Goal: Transaction & Acquisition: Purchase product/service

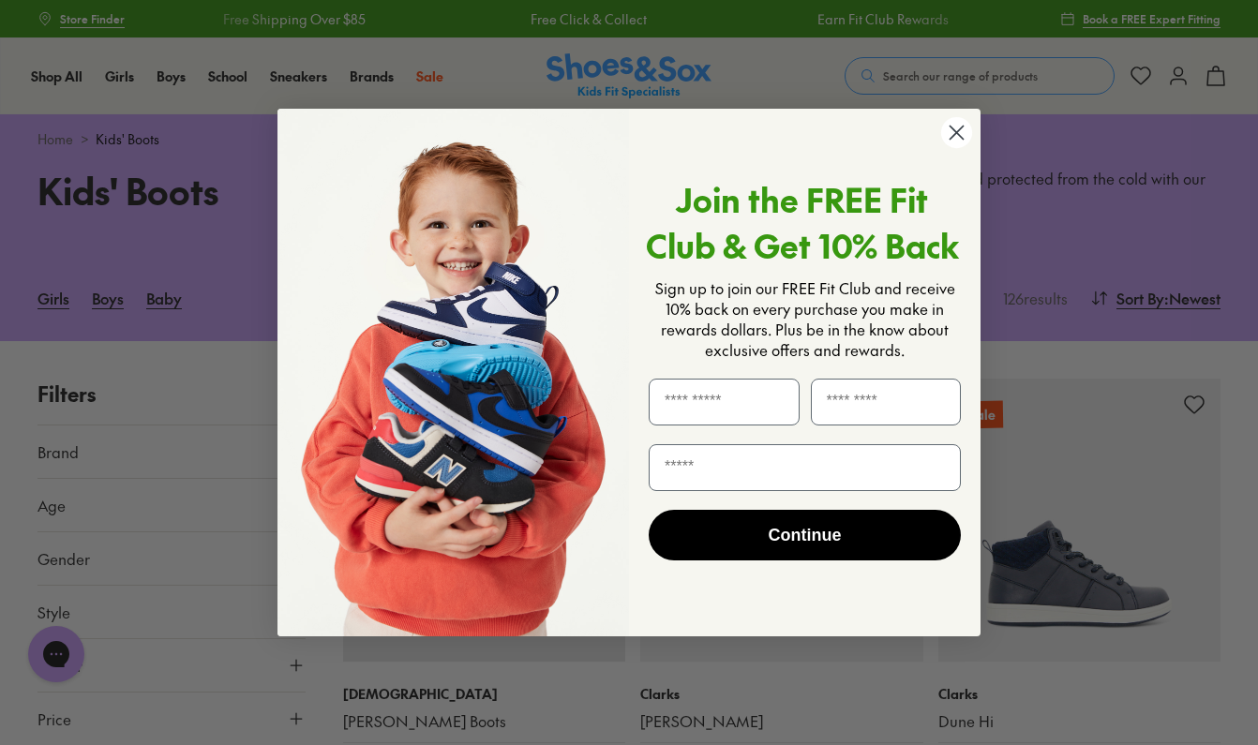
click at [954, 136] on icon "Close dialog" at bounding box center [957, 133] width 13 height 13
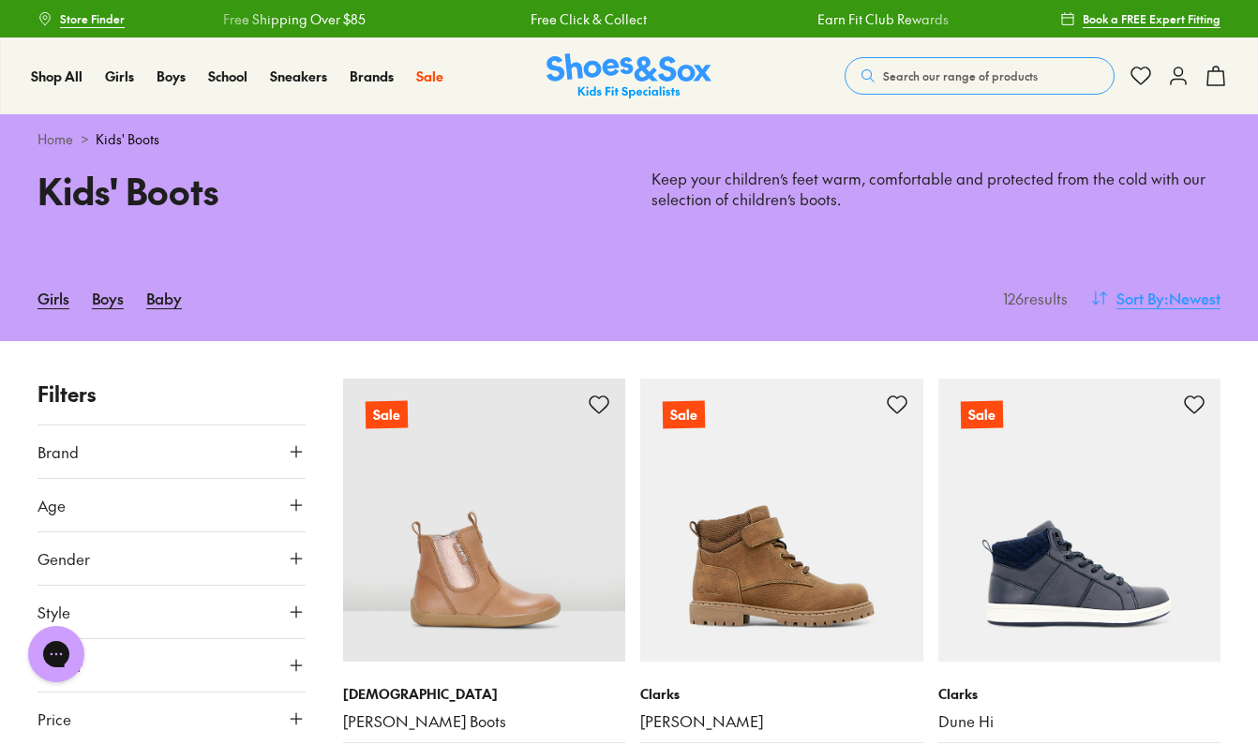
click at [1118, 293] on span "Sort By" at bounding box center [1141, 298] width 48 height 23
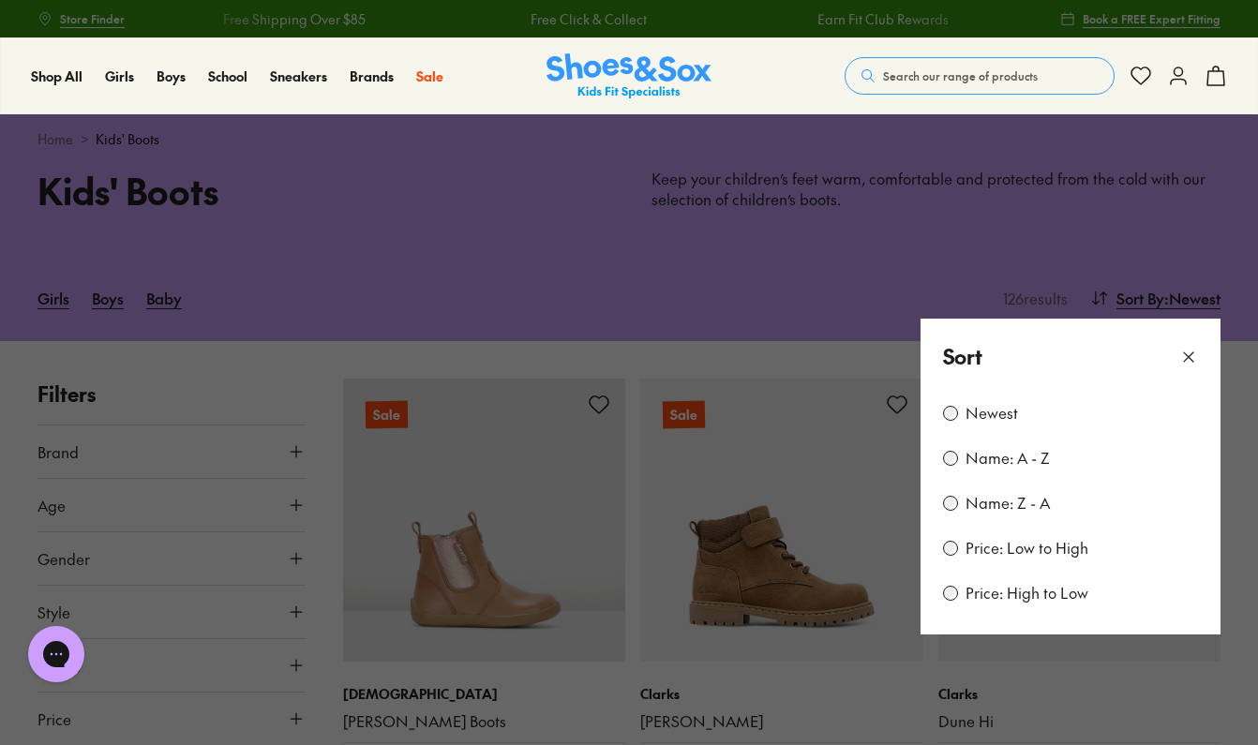
click at [961, 556] on div "Price: Low to High" at bounding box center [1070, 548] width 255 height 23
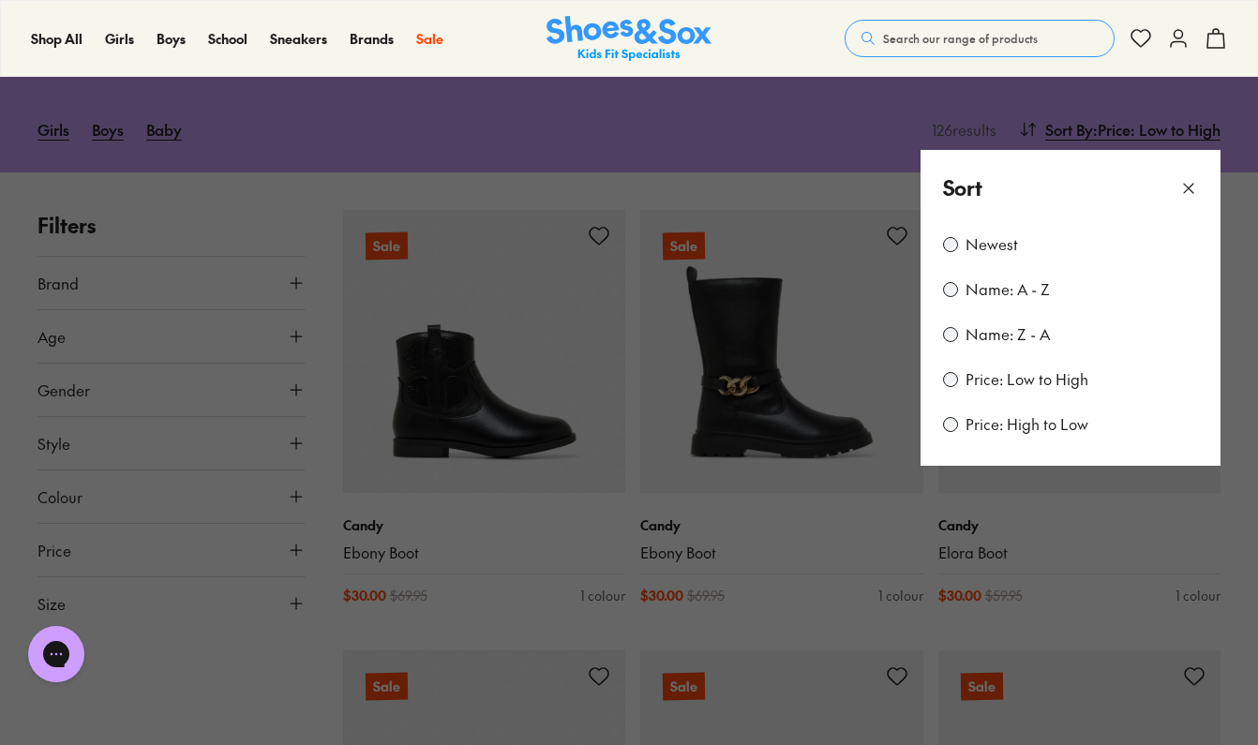
click at [235, 685] on button at bounding box center [629, 372] width 1258 height 745
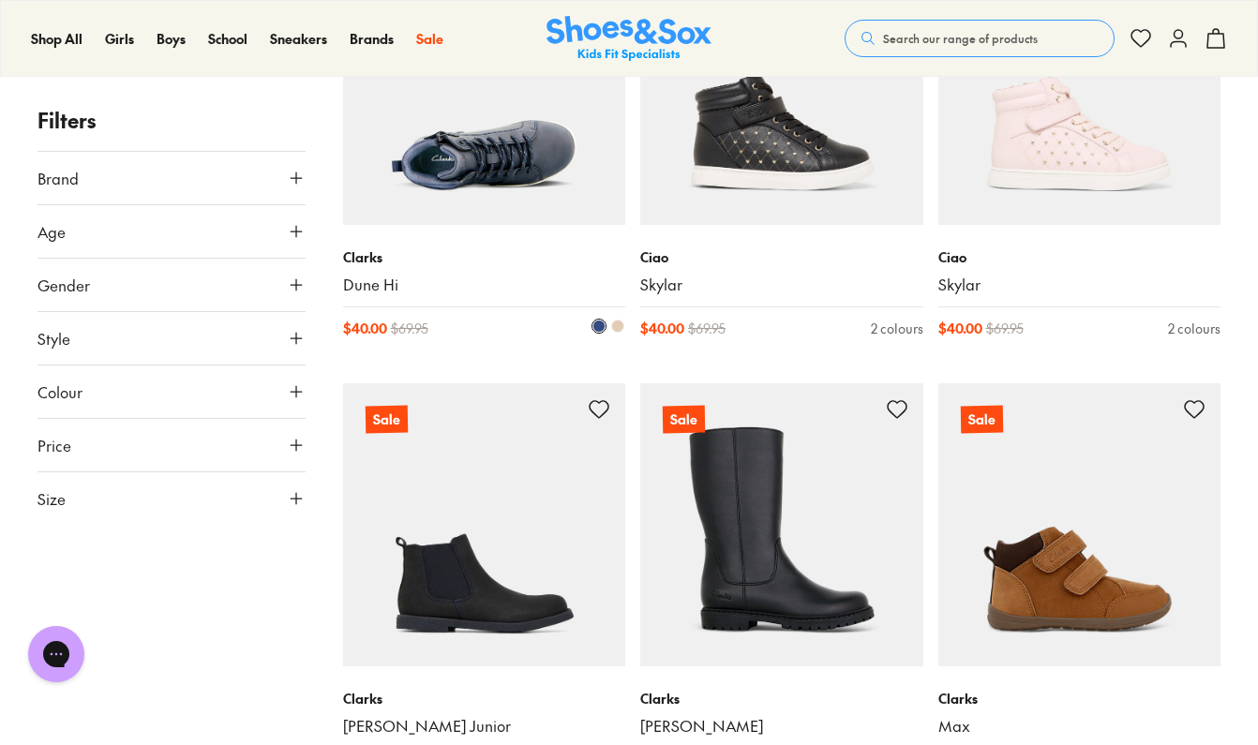
scroll to position [1451, 0]
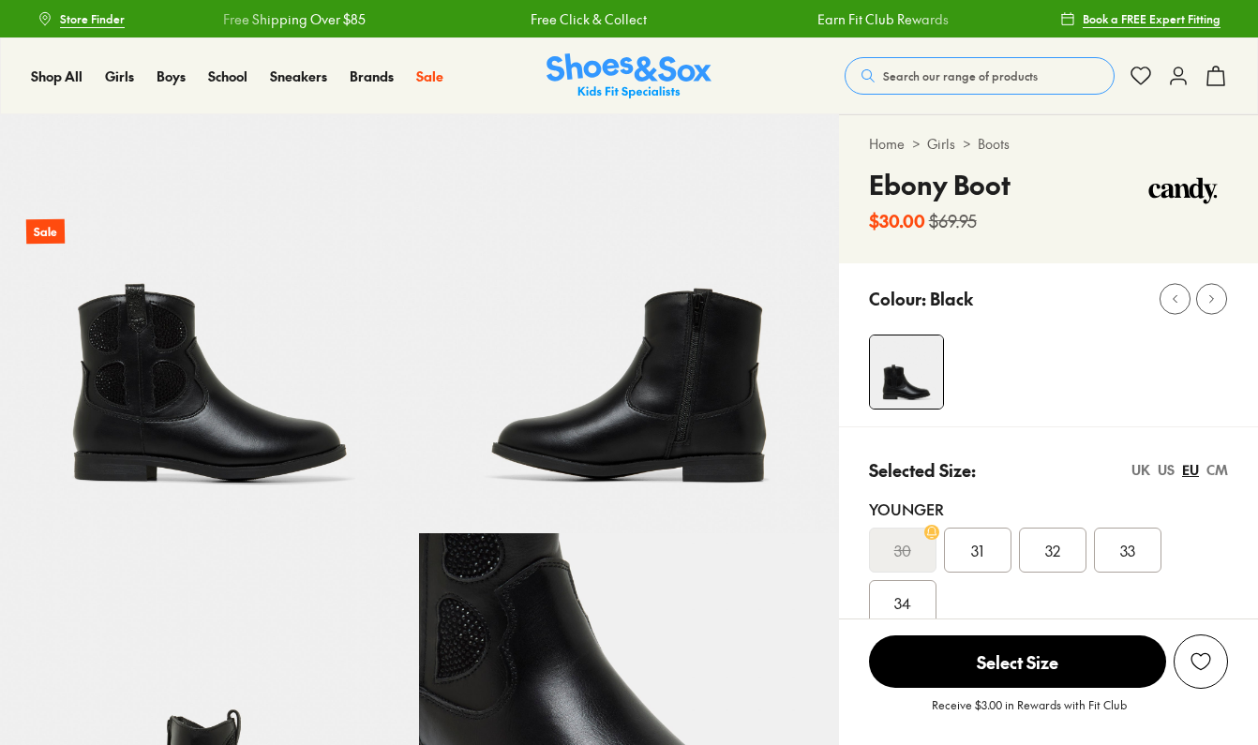
select select "*"
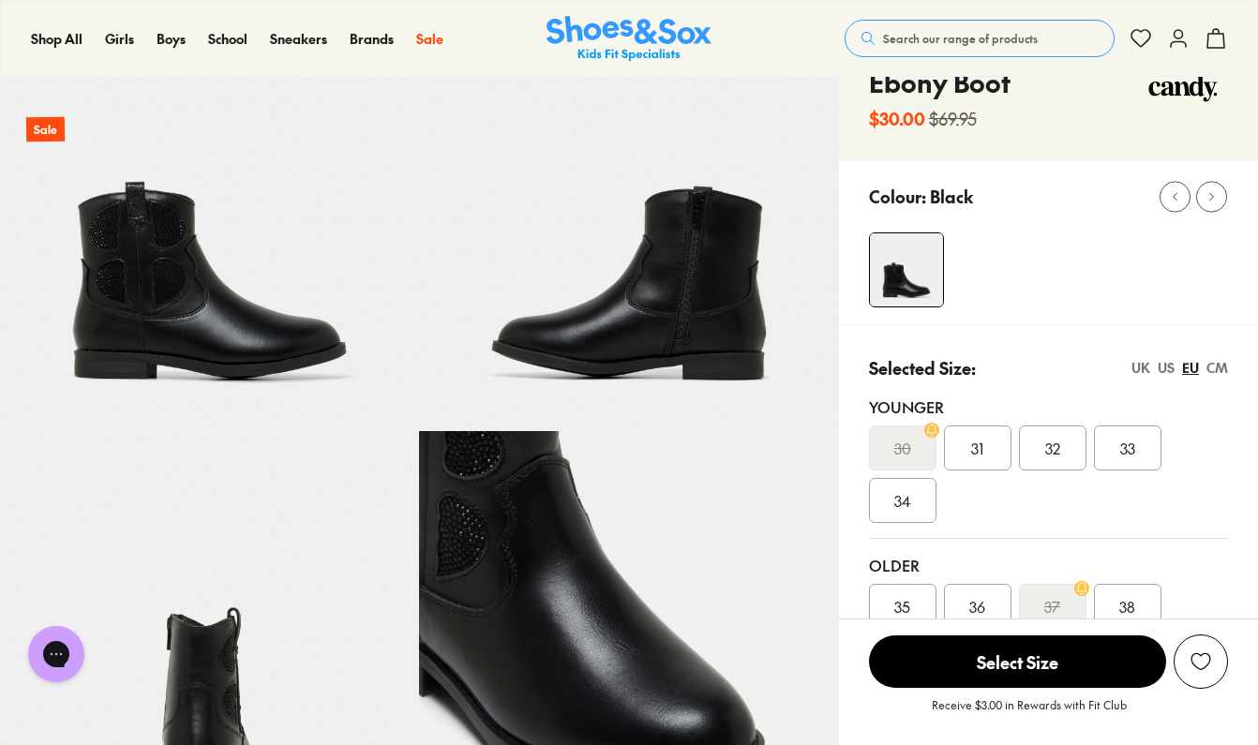
click at [123, 277] on img at bounding box center [209, 221] width 419 height 419
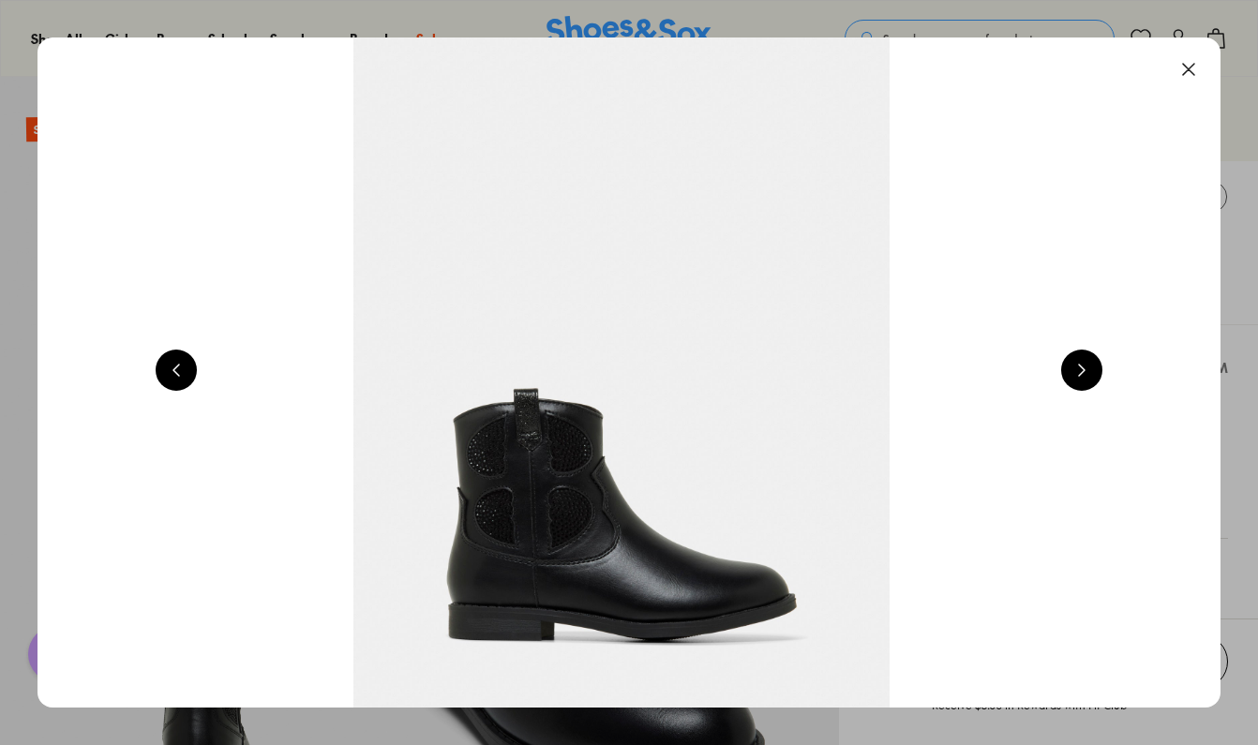
click at [492, 418] on img at bounding box center [621, 373] width 1183 height 670
click at [1090, 363] on button at bounding box center [1081, 370] width 41 height 41
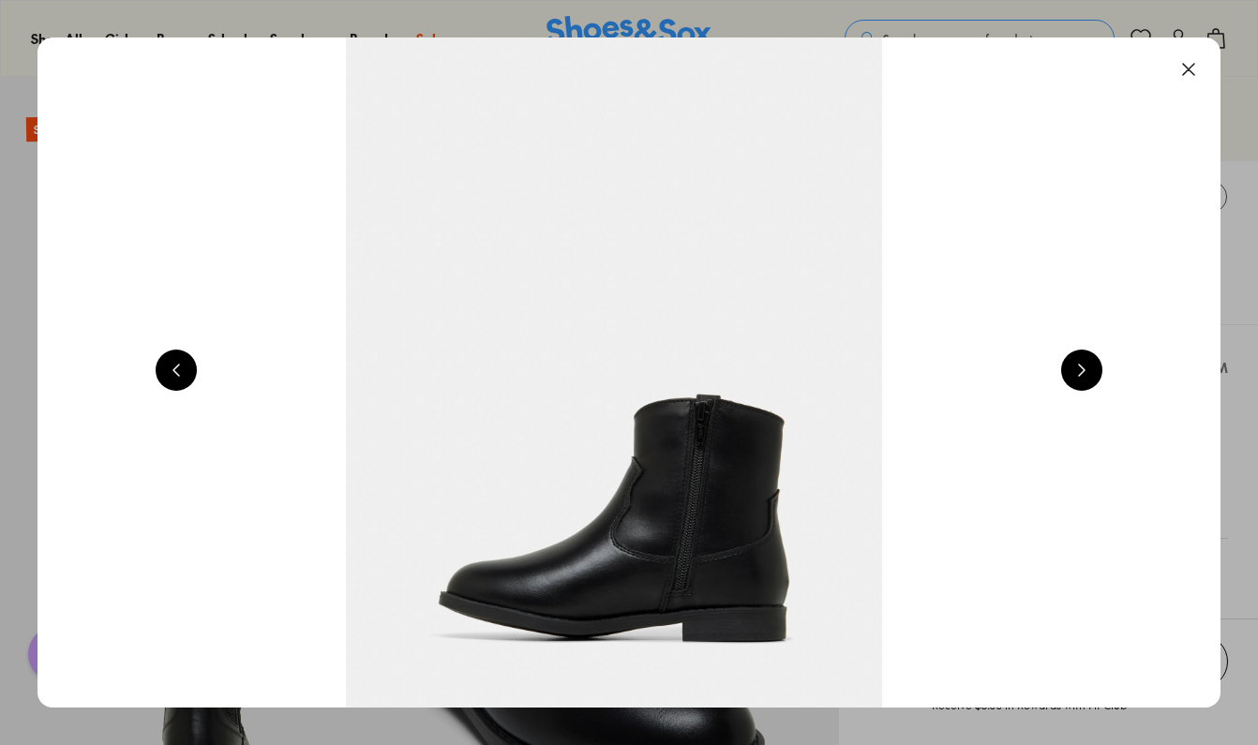
click at [1090, 362] on button at bounding box center [1081, 370] width 41 height 41
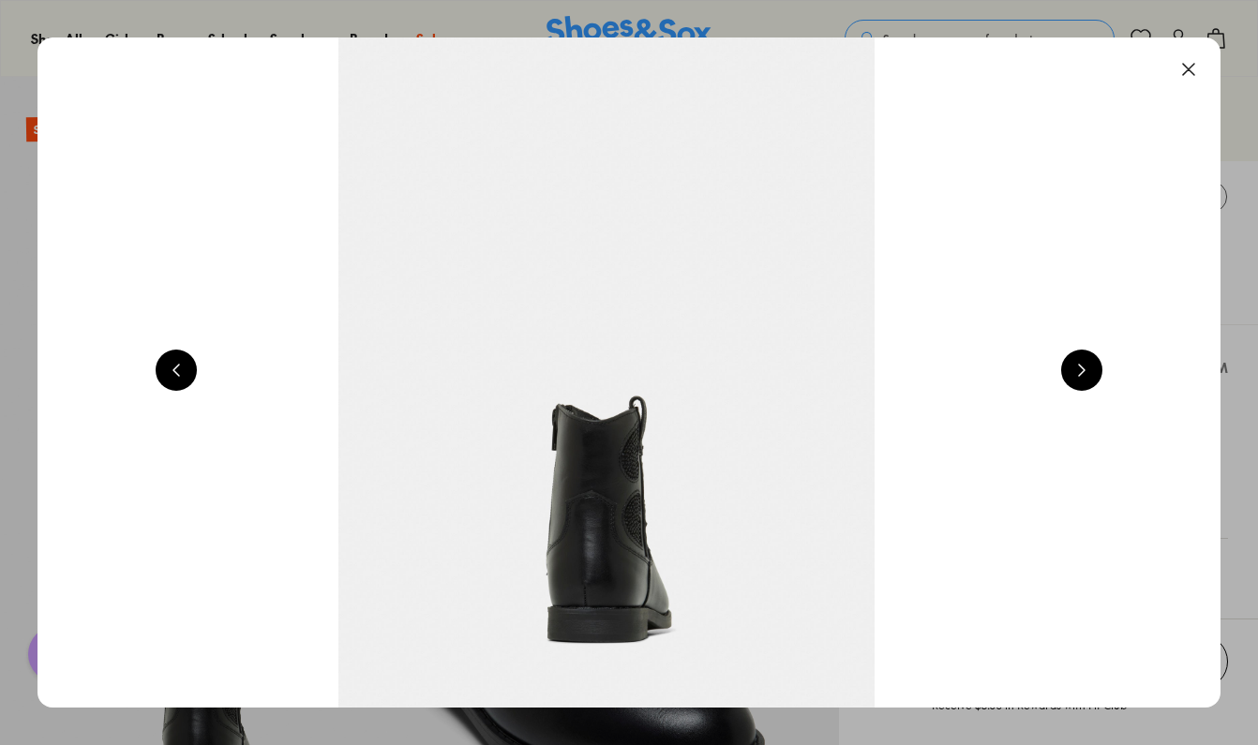
click at [1090, 361] on button at bounding box center [1081, 370] width 41 height 41
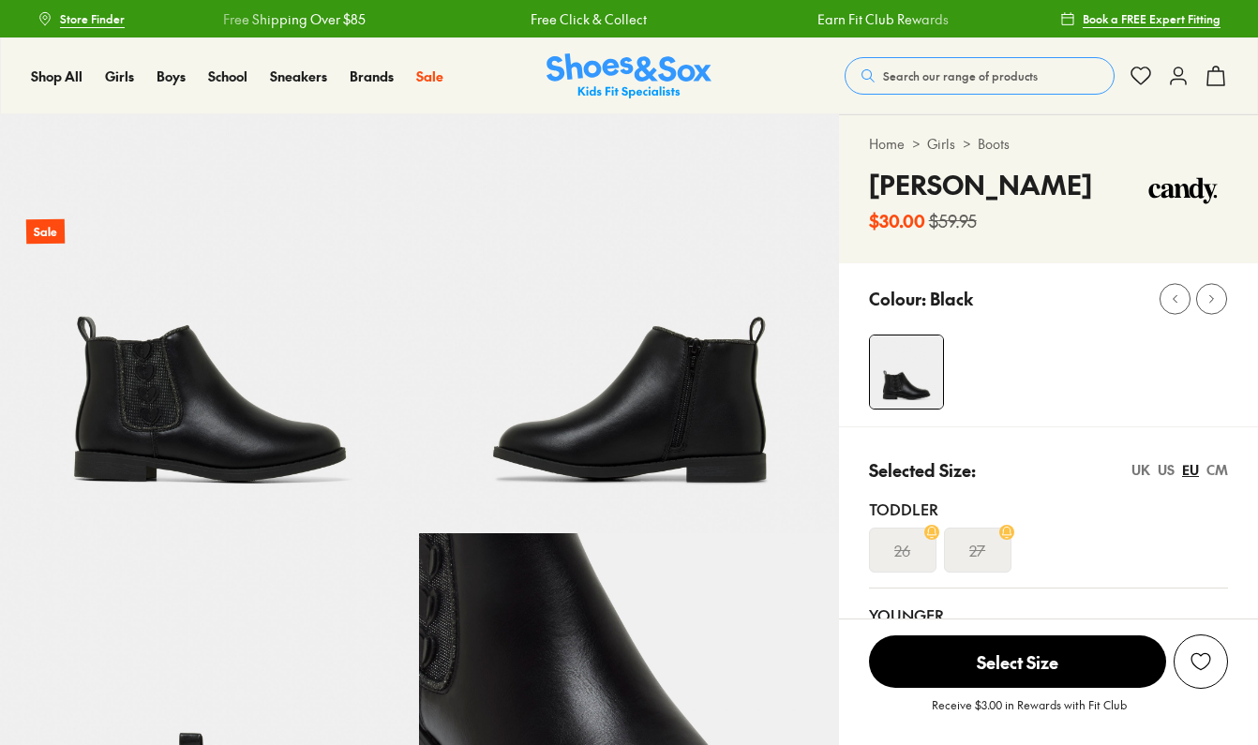
select select "*"
